Goal: Entertainment & Leisure: Consume media (video, audio)

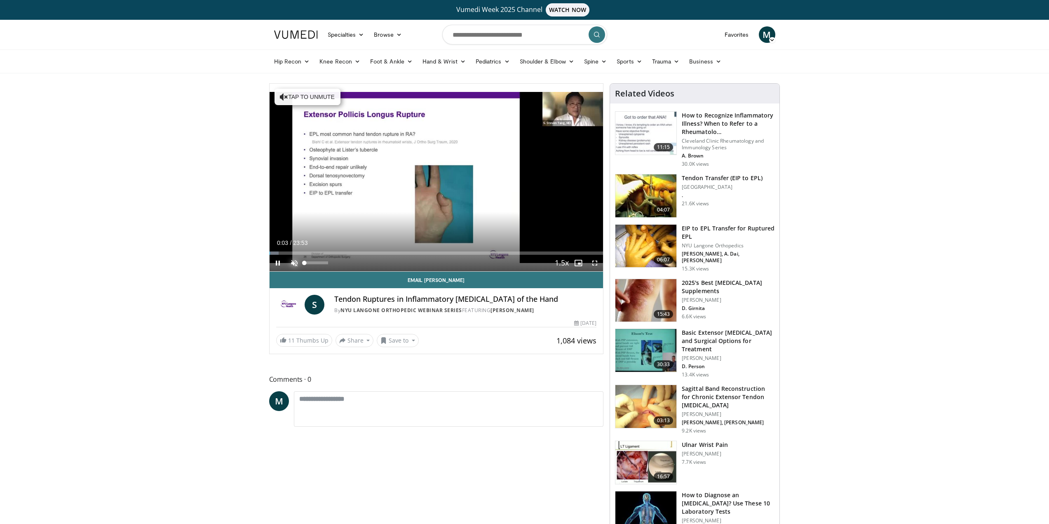
click at [293, 263] on span "Video Player" at bounding box center [294, 263] width 16 height 16
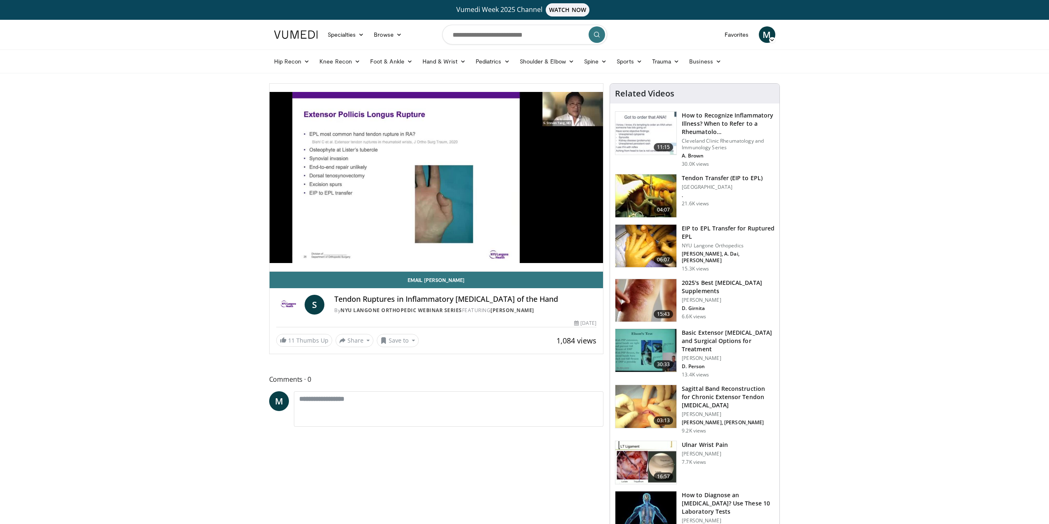
click at [286, 255] on button "Mute" at bounding box center [294, 263] width 16 height 16
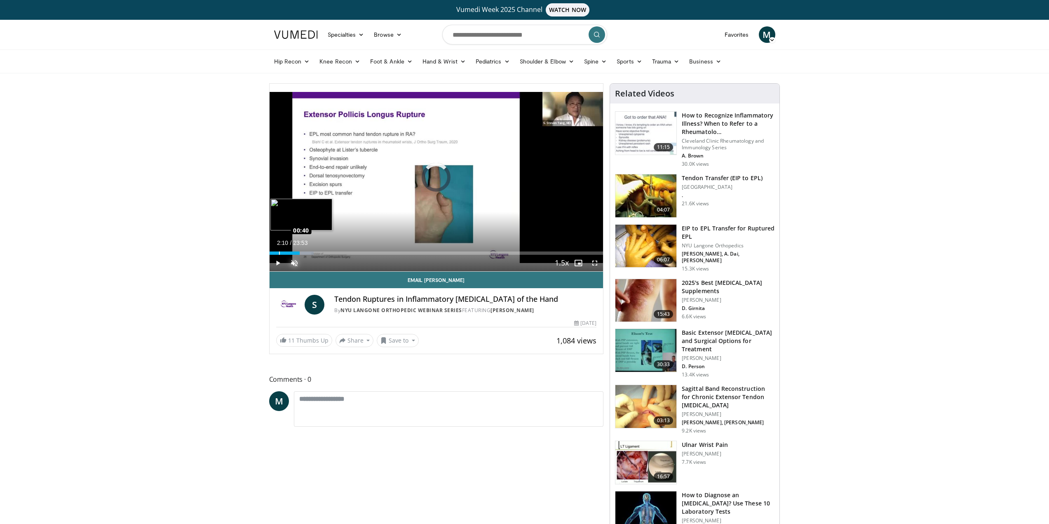
click at [279, 251] on div "Loaded : 13.26% 00:40 00:40" at bounding box center [436, 252] width 334 height 3
click at [295, 264] on video-js "**********" at bounding box center [436, 178] width 334 height 188
click at [294, 263] on span "Video Player" at bounding box center [294, 263] width 16 height 16
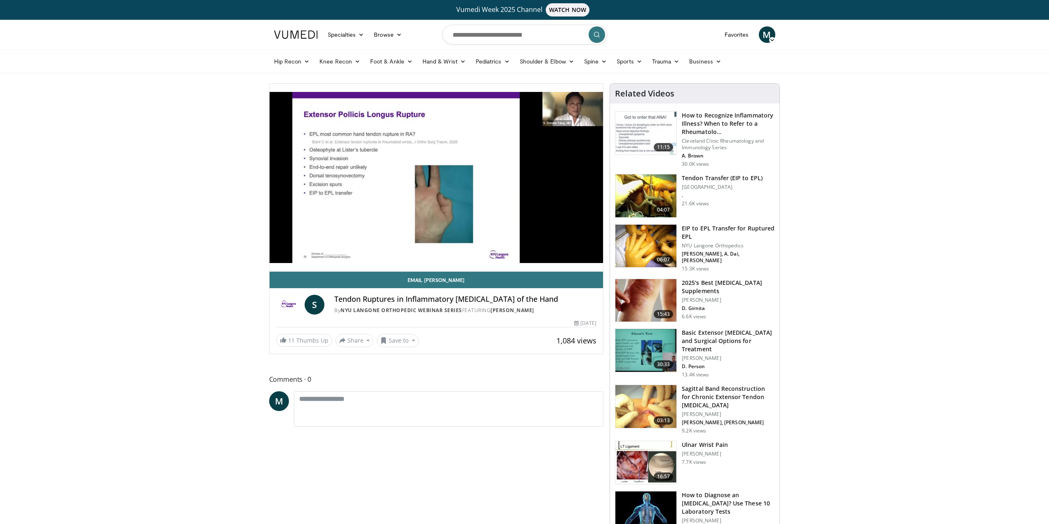
click at [286, 255] on button "Mute" at bounding box center [294, 263] width 16 height 16
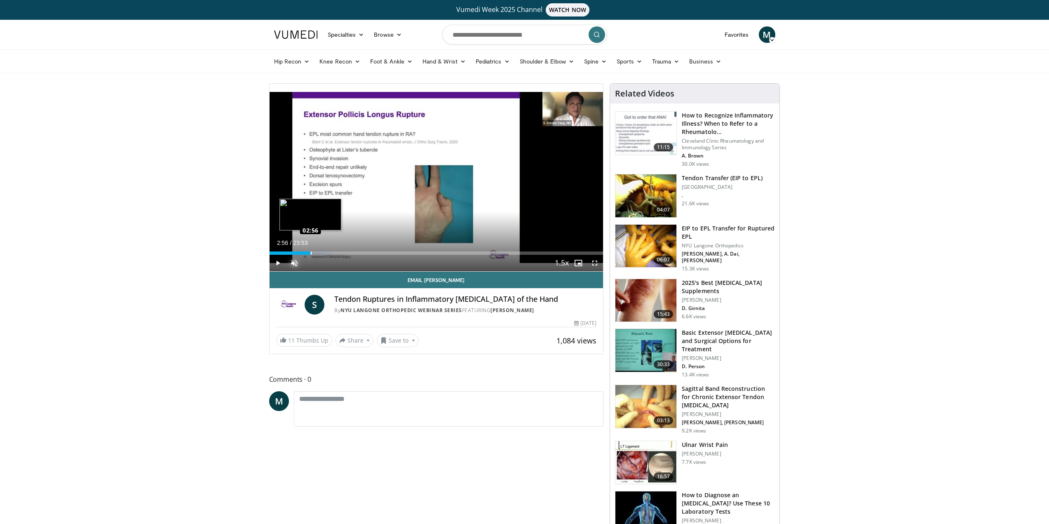
click at [310, 253] on div "Loaded : 18.68% 02:56 02:56" at bounding box center [436, 252] width 334 height 3
click at [295, 262] on span "Video Player" at bounding box center [294, 263] width 16 height 16
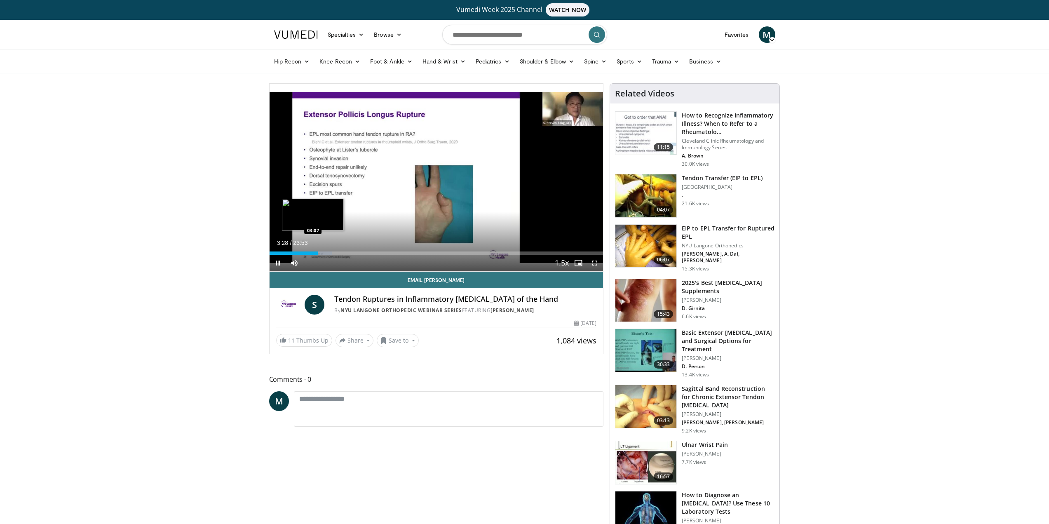
click at [314, 253] on div "03:28" at bounding box center [293, 252] width 49 height 3
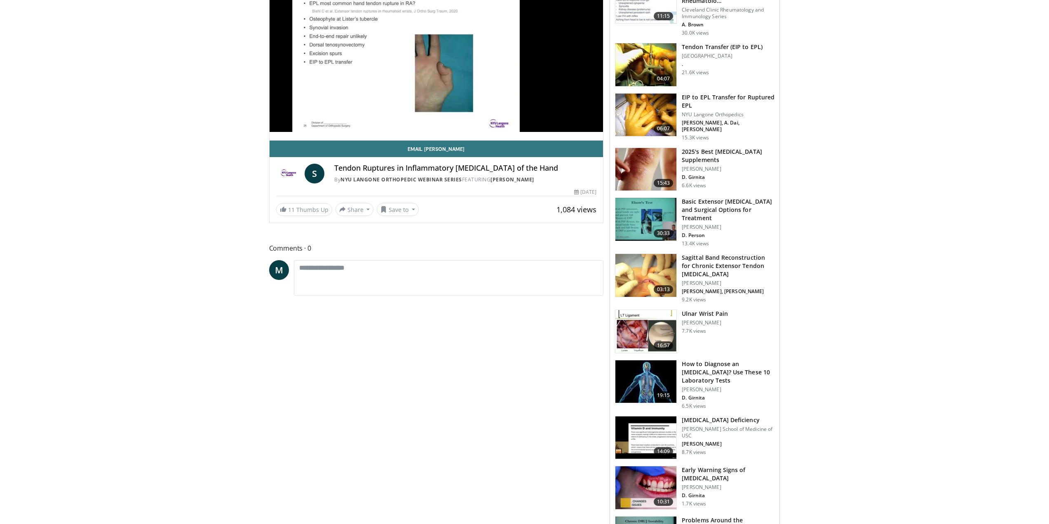
scroll to position [5, 0]
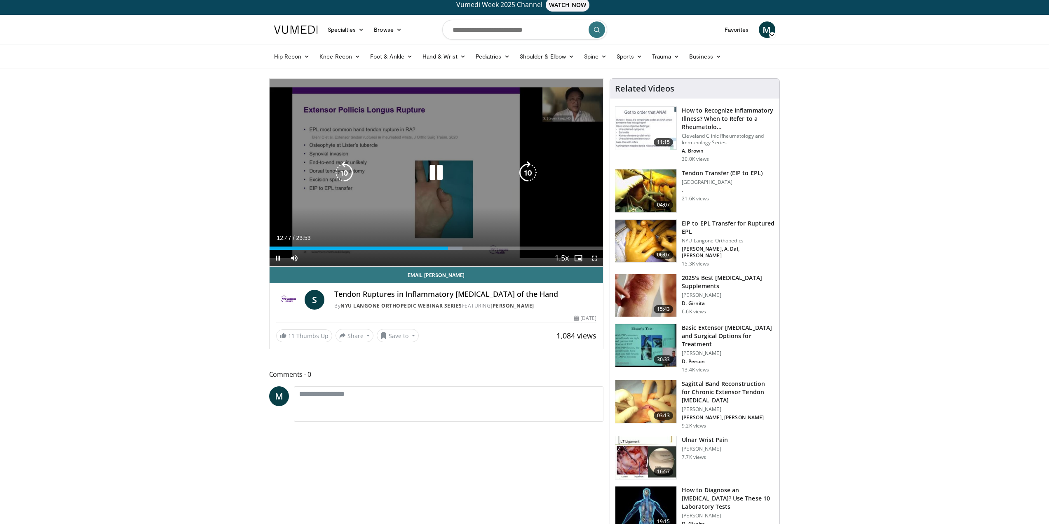
click at [436, 167] on icon "Video Player" at bounding box center [435, 172] width 23 height 23
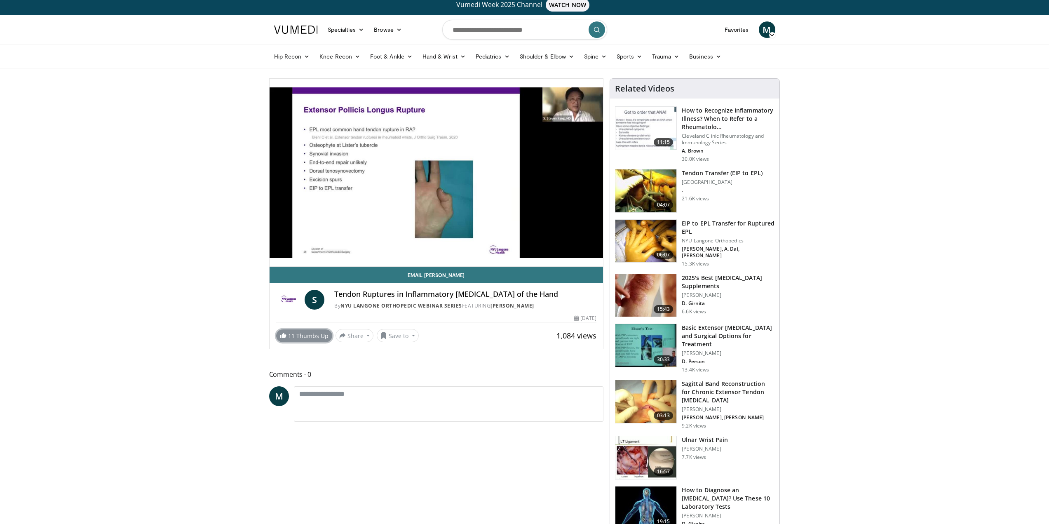
click at [303, 339] on link "11 Thumbs Up" at bounding box center [304, 335] width 56 height 13
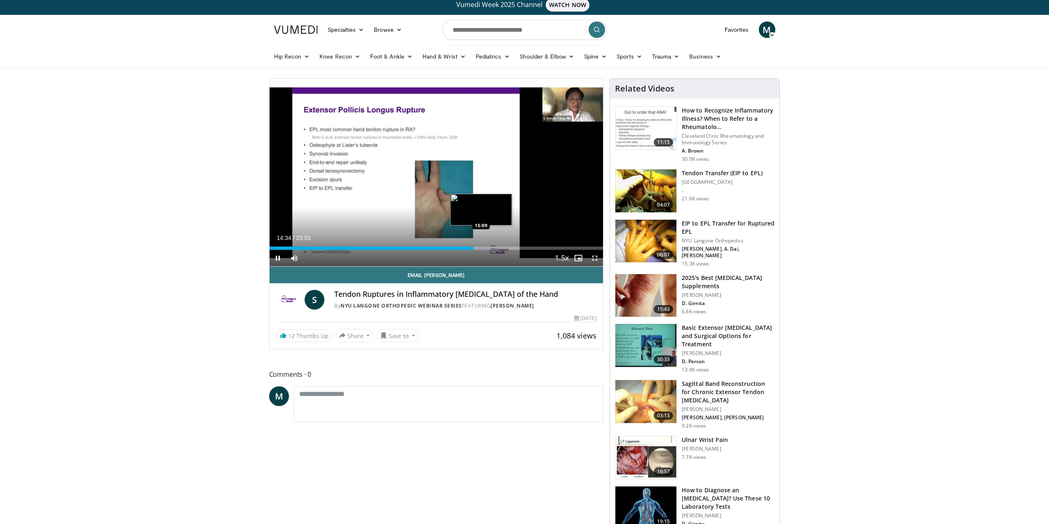
click at [481, 246] on div "Loaded : 65.59% 14:34 15:09" at bounding box center [436, 246] width 334 height 8
click at [495, 248] on div "Loaded : 65.75% 15:10 16:09" at bounding box center [436, 247] width 334 height 3
click at [495, 248] on video-js "**********" at bounding box center [436, 173] width 334 height 188
click at [277, 257] on video-js "**********" at bounding box center [436, 173] width 334 height 188
click at [276, 256] on span "Video Player" at bounding box center [277, 258] width 16 height 16
